Goal: Task Accomplishment & Management: Use online tool/utility

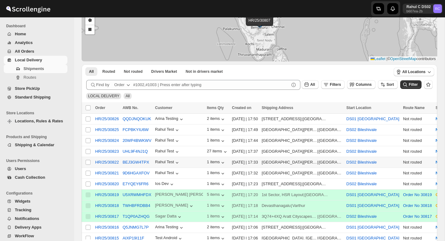
scroll to position [58, 0]
click at [90, 118] on input "Select shipment" at bounding box center [88, 118] width 5 height 5
checkbox input "true"
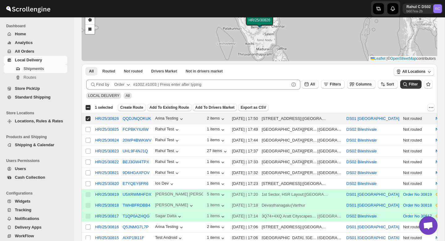
click at [139, 107] on span "Create Route" at bounding box center [131, 107] width 23 height 5
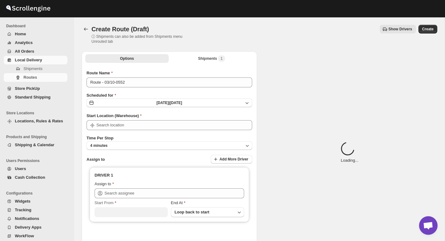
type input "DS01 [GEOGRAPHIC_DATA]"
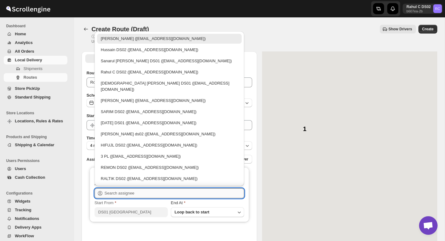
click at [139, 190] on input "text" at bounding box center [175, 193] width 140 height 10
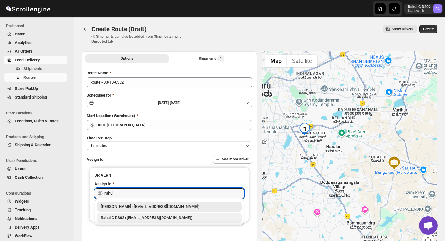
click at [138, 217] on div "Rahul C DS02 ([EMAIL_ADDRESS][DOMAIN_NAME])" at bounding box center [169, 217] width 137 height 6
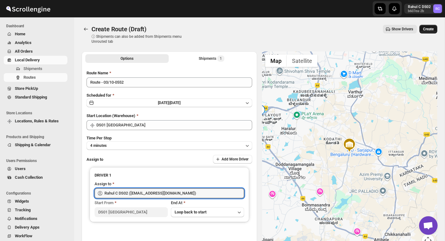
type input "Rahul C DS02 ([EMAIL_ADDRESS][DOMAIN_NAME])"
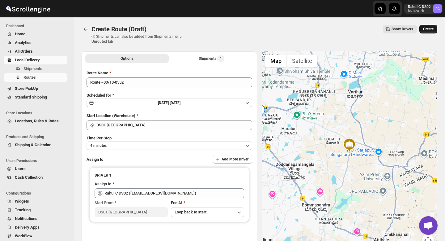
click at [426, 28] on span "Create" at bounding box center [428, 29] width 11 height 5
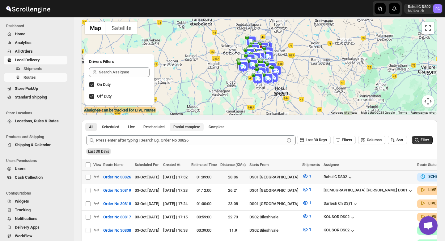
scroll to position [45, 0]
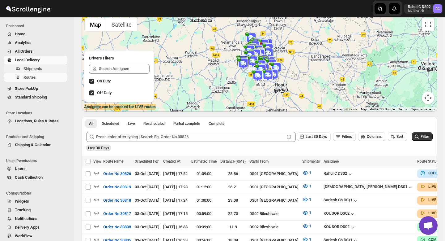
click at [36, 70] on span "Shipments" at bounding box center [32, 68] width 19 height 5
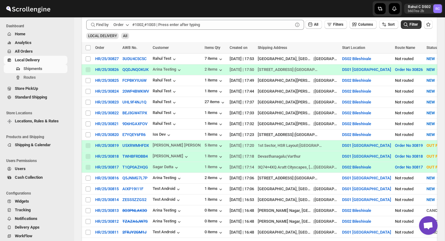
scroll to position [118, 0]
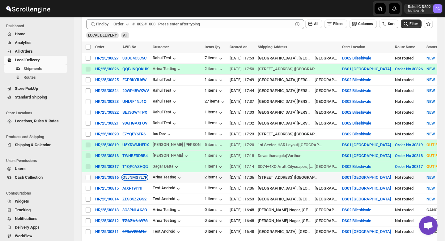
click at [139, 179] on button "Q5JNMG7L7P" at bounding box center [134, 177] width 25 height 5
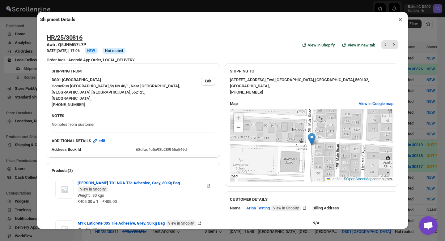
click at [398, 21] on button "×" at bounding box center [400, 19] width 9 height 9
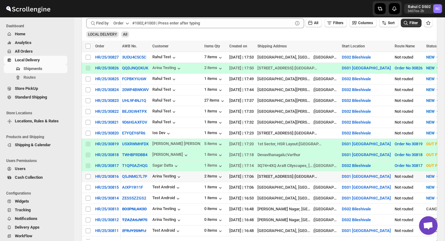
scroll to position [121, 0]
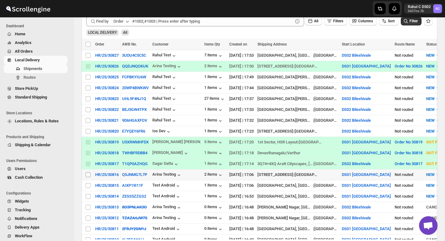
click at [87, 176] on input "Select shipment" at bounding box center [88, 174] width 5 height 5
checkbox input "true"
click at [133, 44] on span "Create Route" at bounding box center [129, 44] width 21 height 5
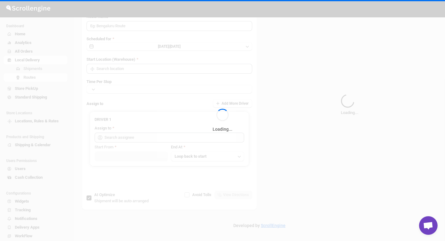
type input "Route - 03/10-0554"
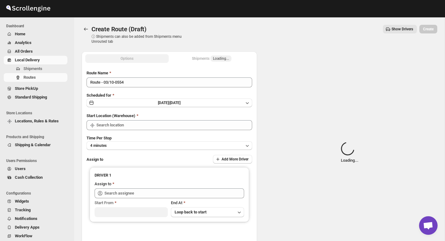
type input "DS01 [GEOGRAPHIC_DATA]"
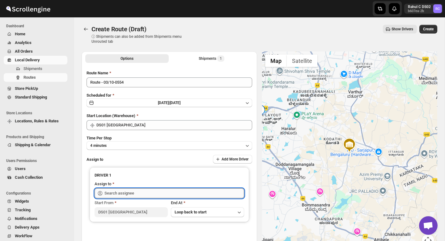
click at [136, 192] on input "text" at bounding box center [175, 193] width 140 height 10
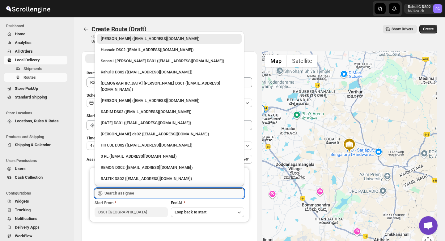
type input "d"
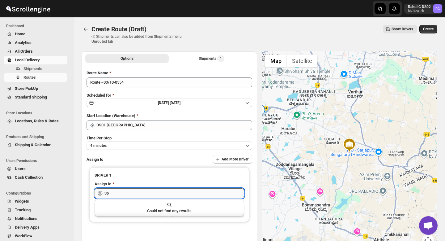
type input "3"
type input "Hussain DS02 ([EMAIL_ADDRESS][DOMAIN_NAME])PL"
click at [137, 193] on input "Hussain DS02 ([EMAIL_ADDRESS][DOMAIN_NAME])PL" at bounding box center [175, 193] width 140 height 10
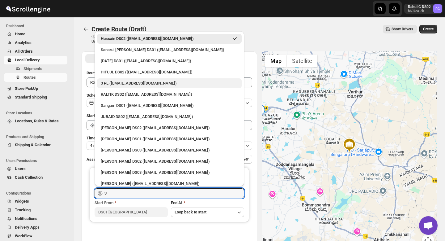
click at [134, 83] on div "3 PL ([EMAIL_ADDRESS][DOMAIN_NAME])" at bounding box center [169, 83] width 137 height 6
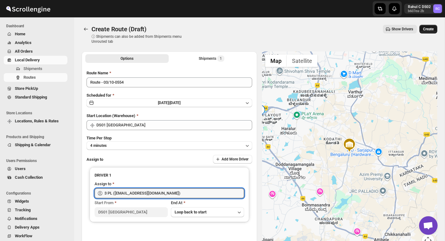
type input "3 PL ([EMAIL_ADDRESS][DOMAIN_NAME])"
click at [433, 30] on span "Create" at bounding box center [428, 29] width 11 height 5
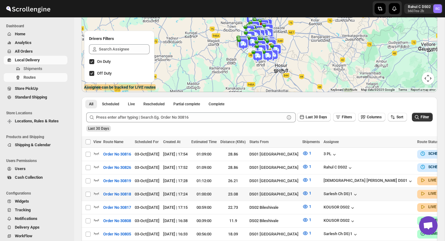
scroll to position [77, 0]
